Goal: Use online tool/utility

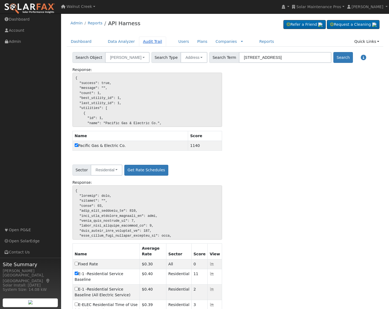
scroll to position [157, 0]
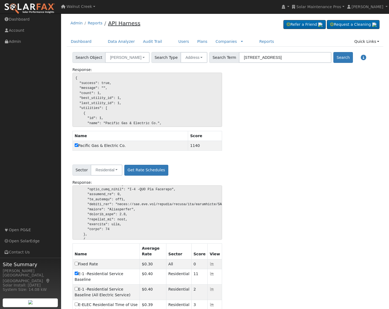
click at [126, 21] on link "API Harness" at bounding box center [124, 23] width 32 height 7
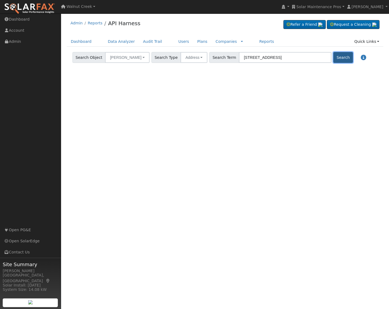
click at [333, 60] on button "Search" at bounding box center [342, 57] width 19 height 11
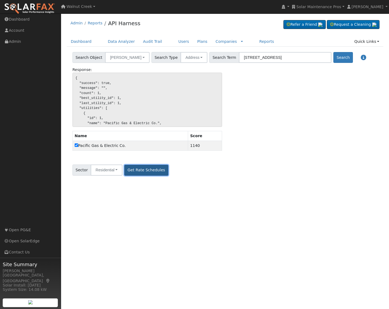
click at [139, 174] on button "Get Rate Schedules" at bounding box center [146, 170] width 44 height 11
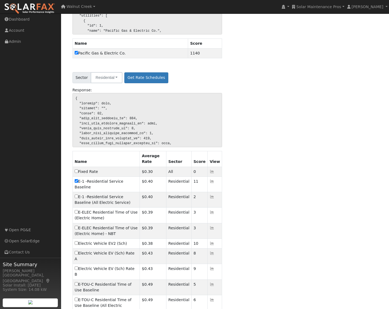
scroll to position [149, 0]
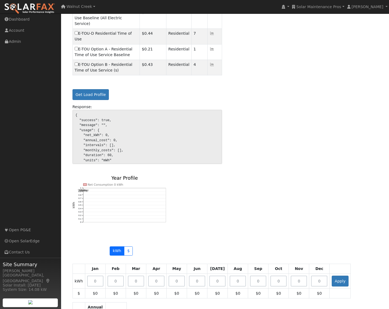
scroll to position [411, 0]
